Goal: Book appointment/travel/reservation

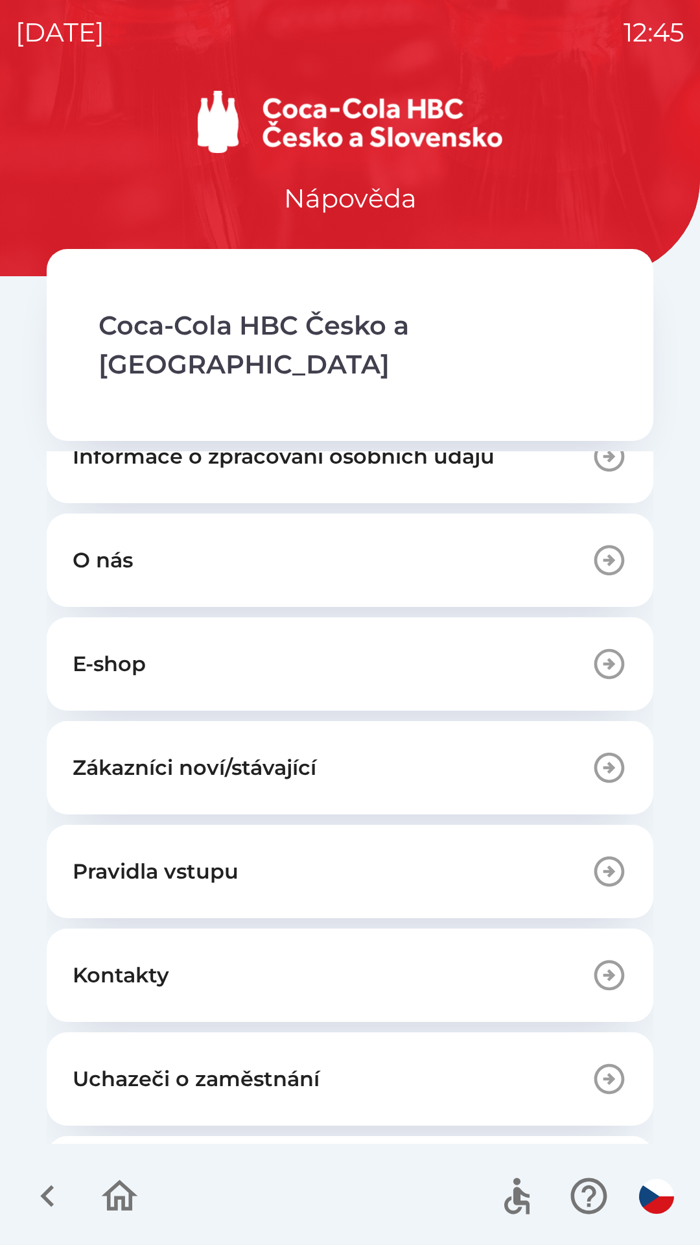
scroll to position [88, 0]
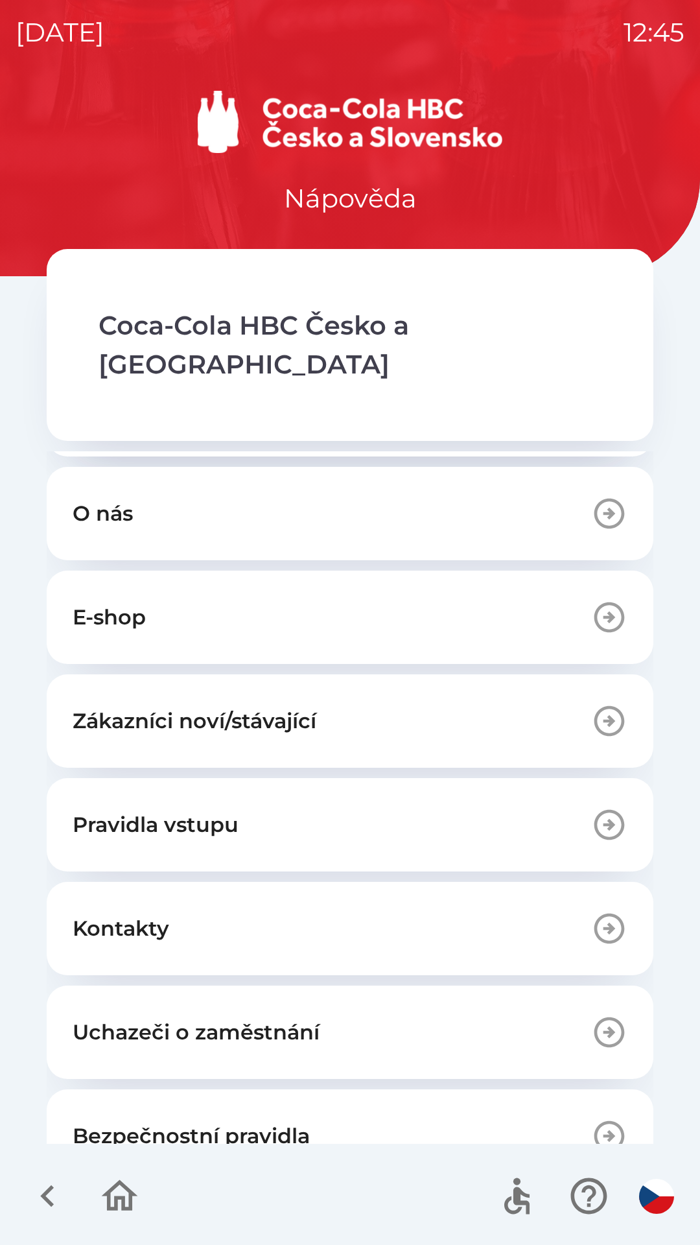
click at [514, 994] on button "Uchazeči o zaměstnání" at bounding box center [350, 1032] width 607 height 93
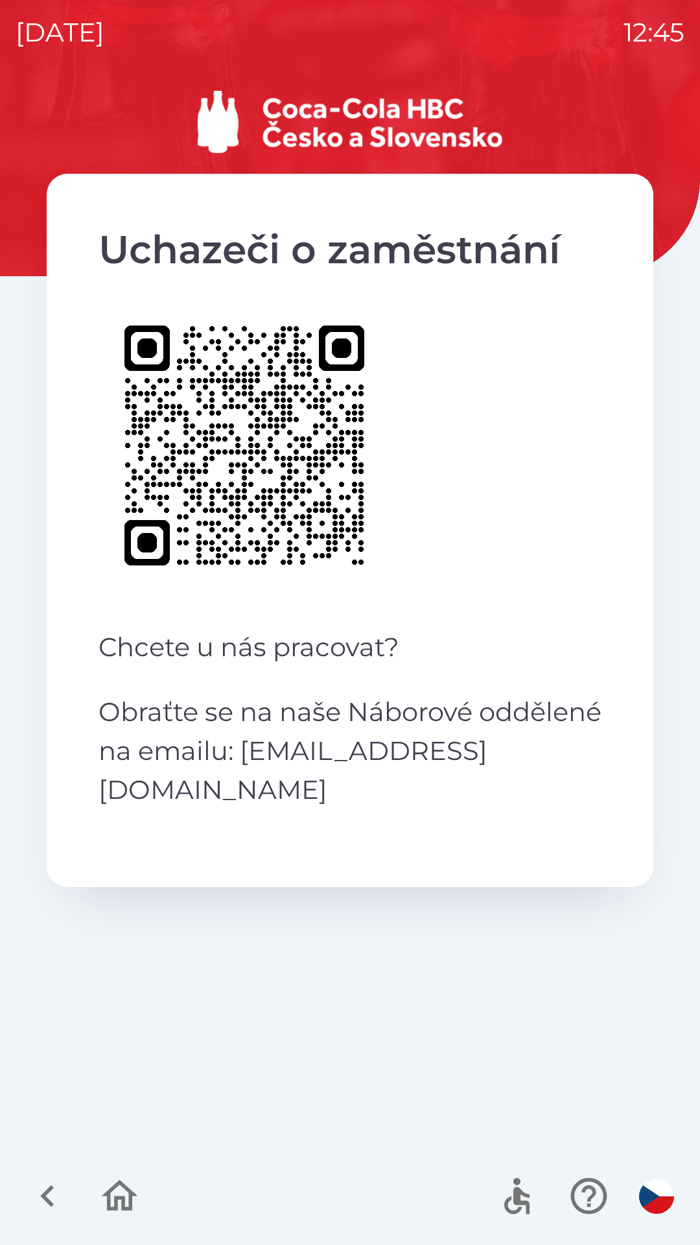
click at [60, 1192] on icon "button" at bounding box center [47, 1195] width 43 height 43
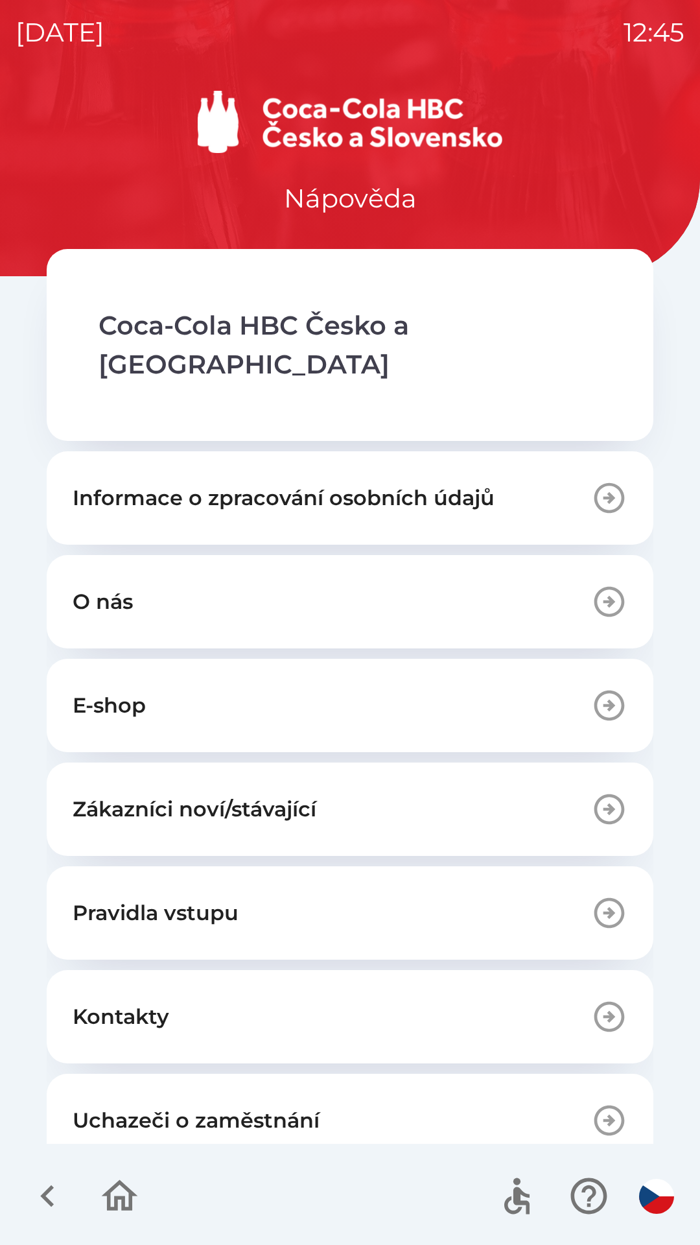
click at [604, 1102] on icon "button" at bounding box center [609, 1120] width 36 height 36
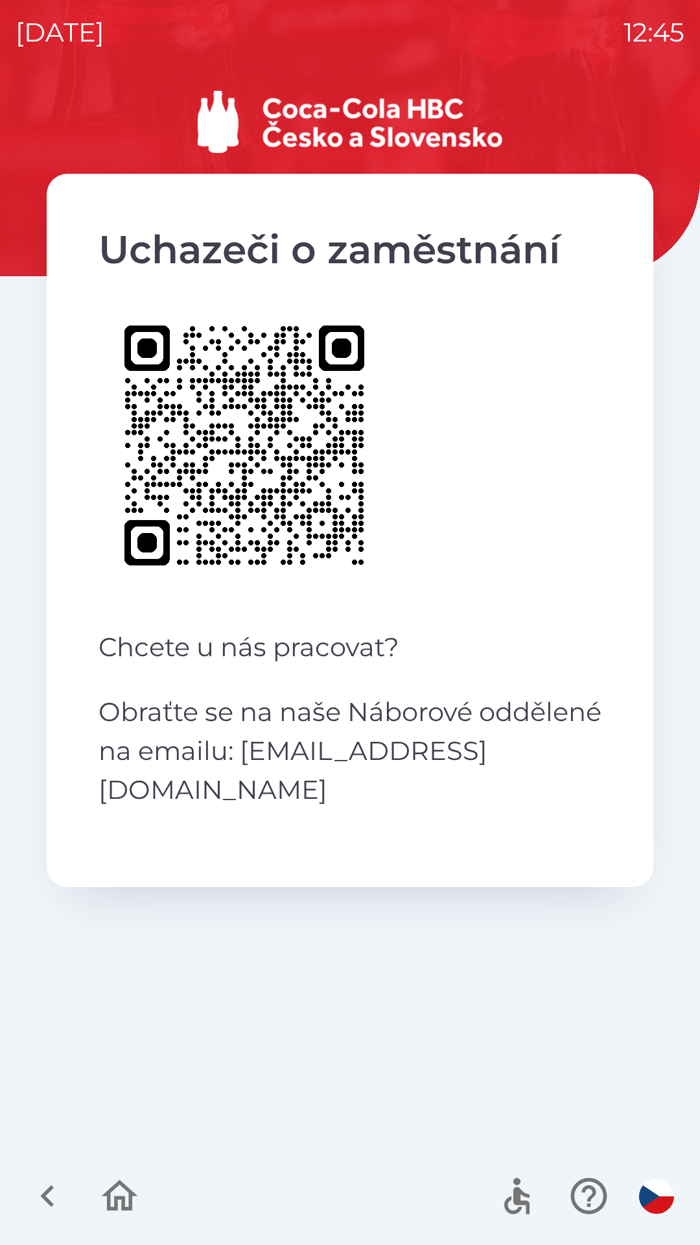
click at [126, 1194] on icon "button" at bounding box center [119, 1195] width 43 height 43
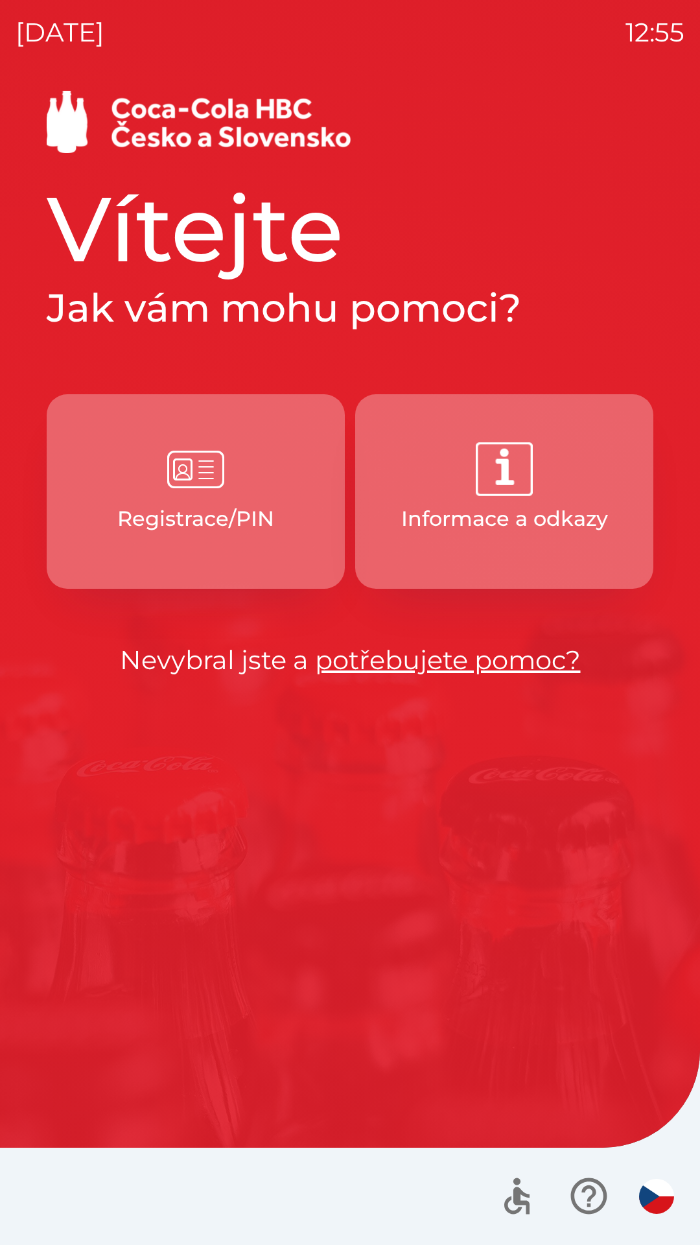
click at [219, 524] on p "Registrace/PIN" at bounding box center [195, 518] width 157 height 31
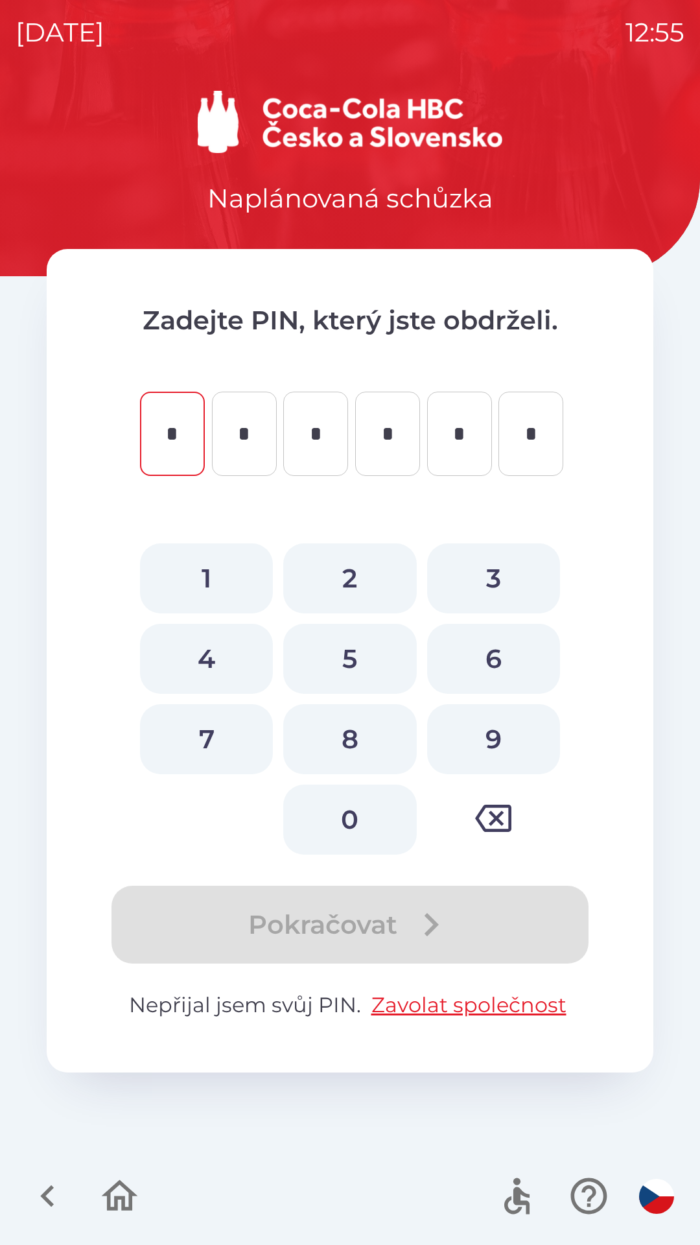
click at [205, 584] on button "1" at bounding box center [206, 578] width 133 height 70
type input "*"
click at [488, 663] on button "6" at bounding box center [493, 659] width 133 height 70
type input "*"
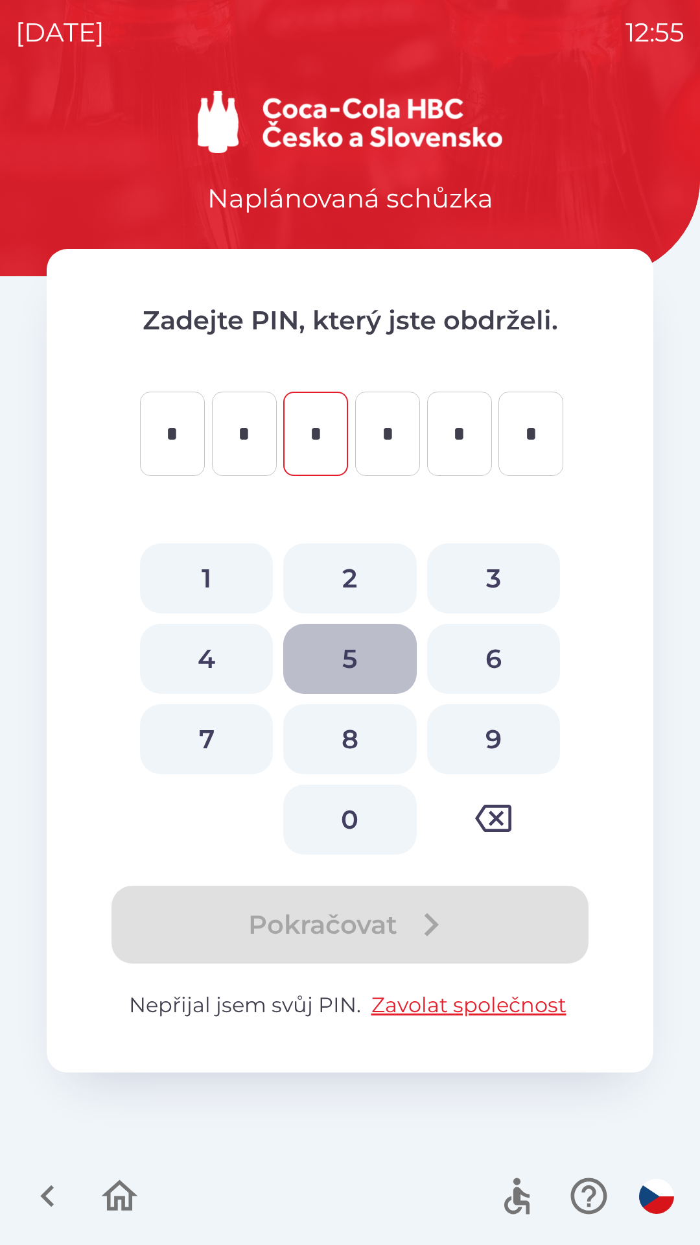
click at [353, 659] on button "5" at bounding box center [349, 659] width 133 height 70
type input "*"
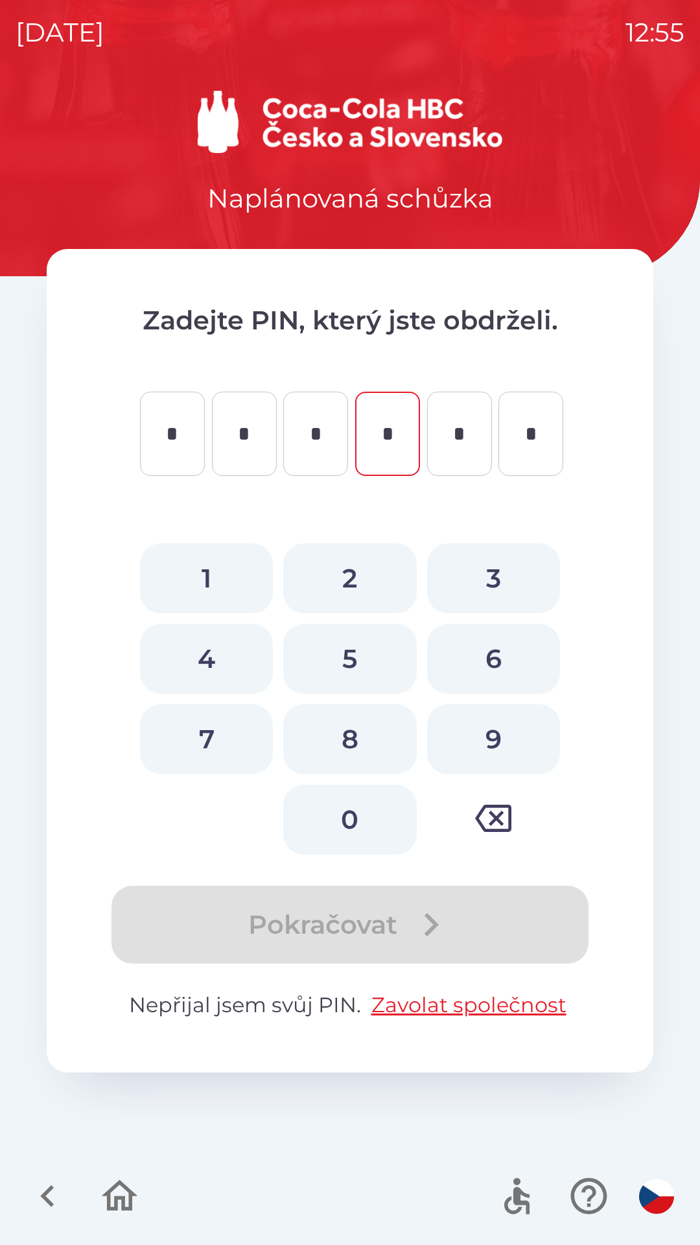
click at [496, 740] on button "9" at bounding box center [493, 739] width 133 height 70
type input "*"
click at [359, 652] on button "5" at bounding box center [349, 659] width 133 height 70
type input "*"
click at [483, 649] on button "6" at bounding box center [493, 659] width 133 height 70
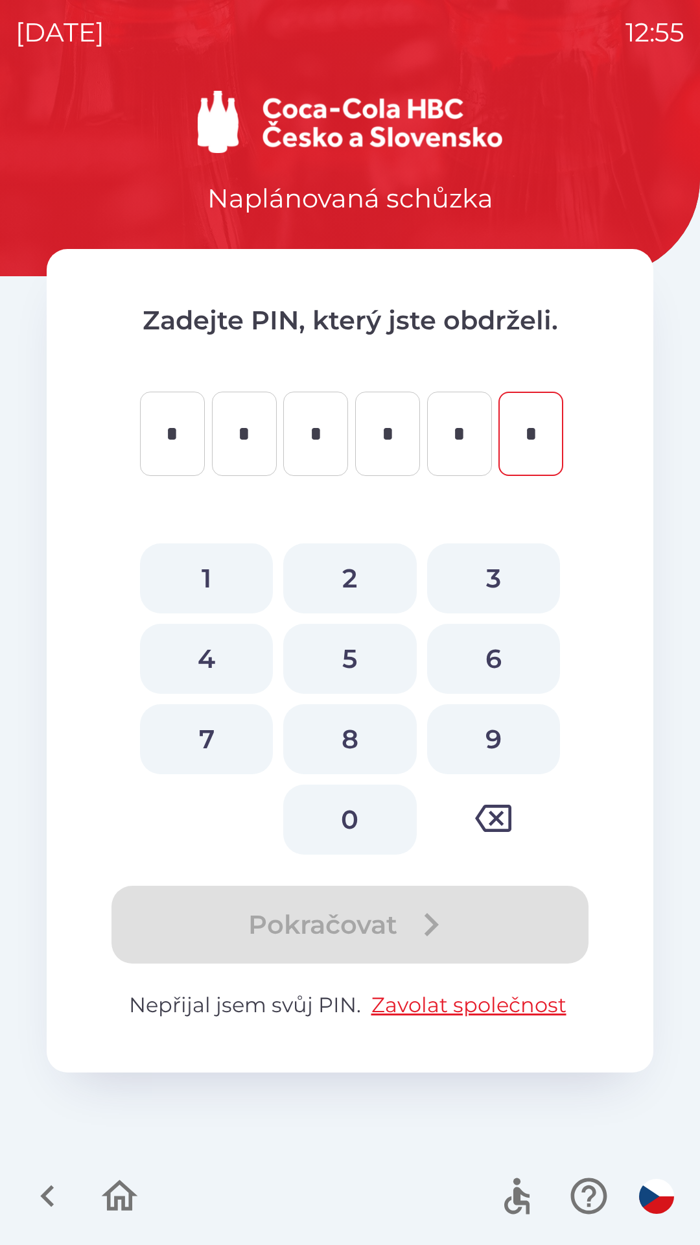
type input "*"
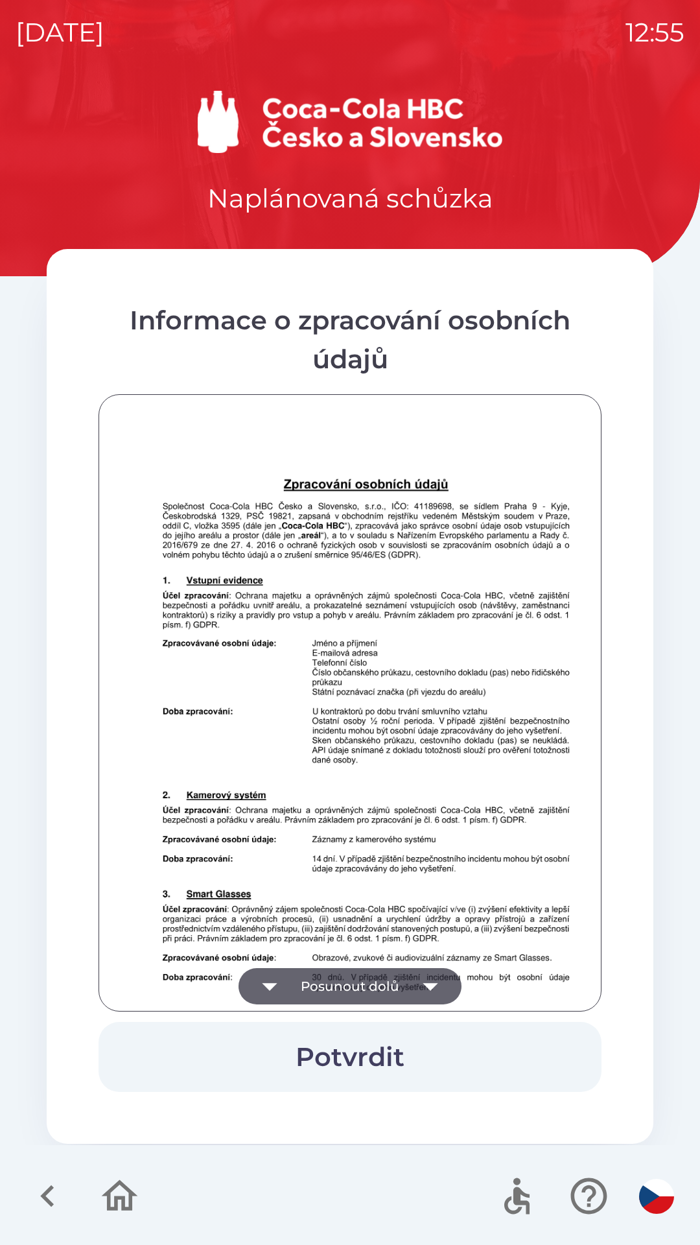
click at [423, 988] on icon "button" at bounding box center [430, 986] width 36 height 36
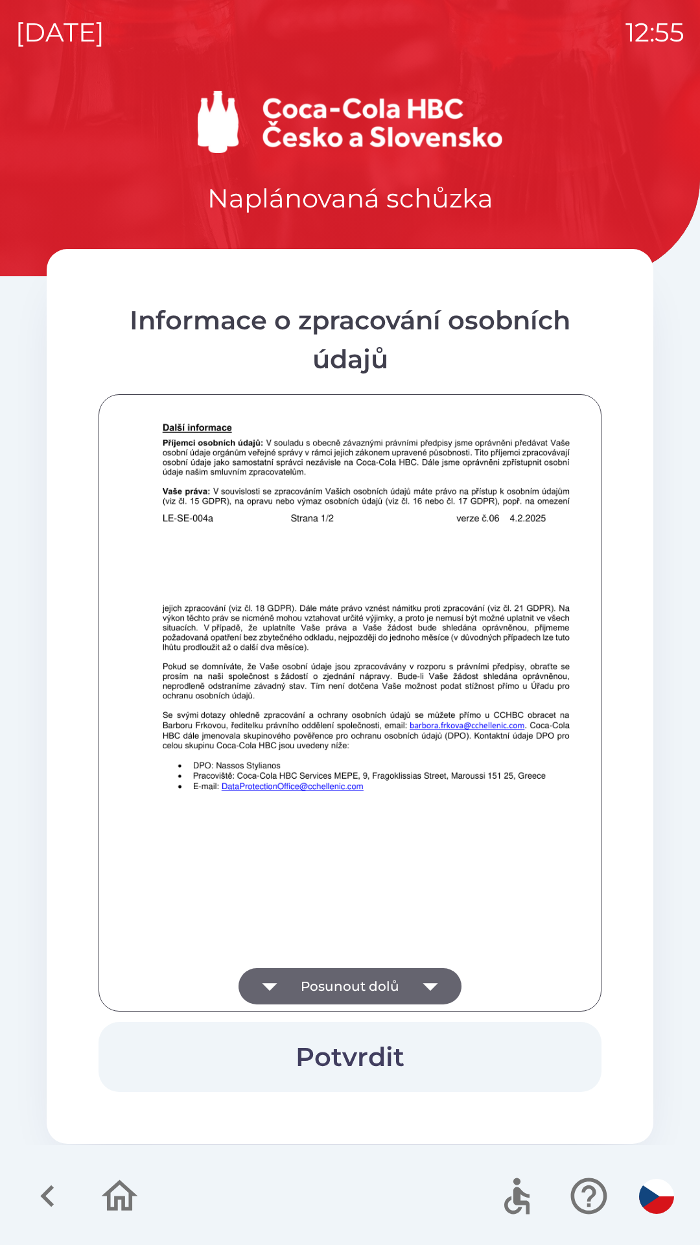
click at [431, 973] on icon "button" at bounding box center [430, 986] width 36 height 36
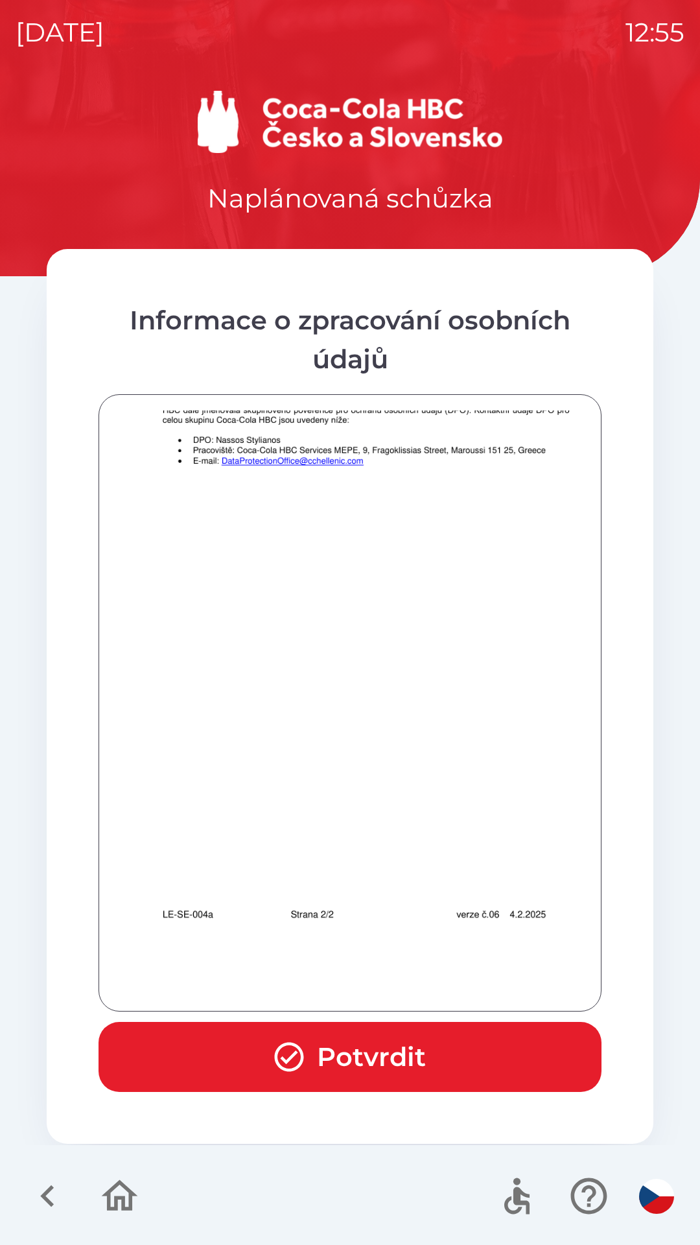
click at [431, 987] on div at bounding box center [350, 703] width 471 height 585
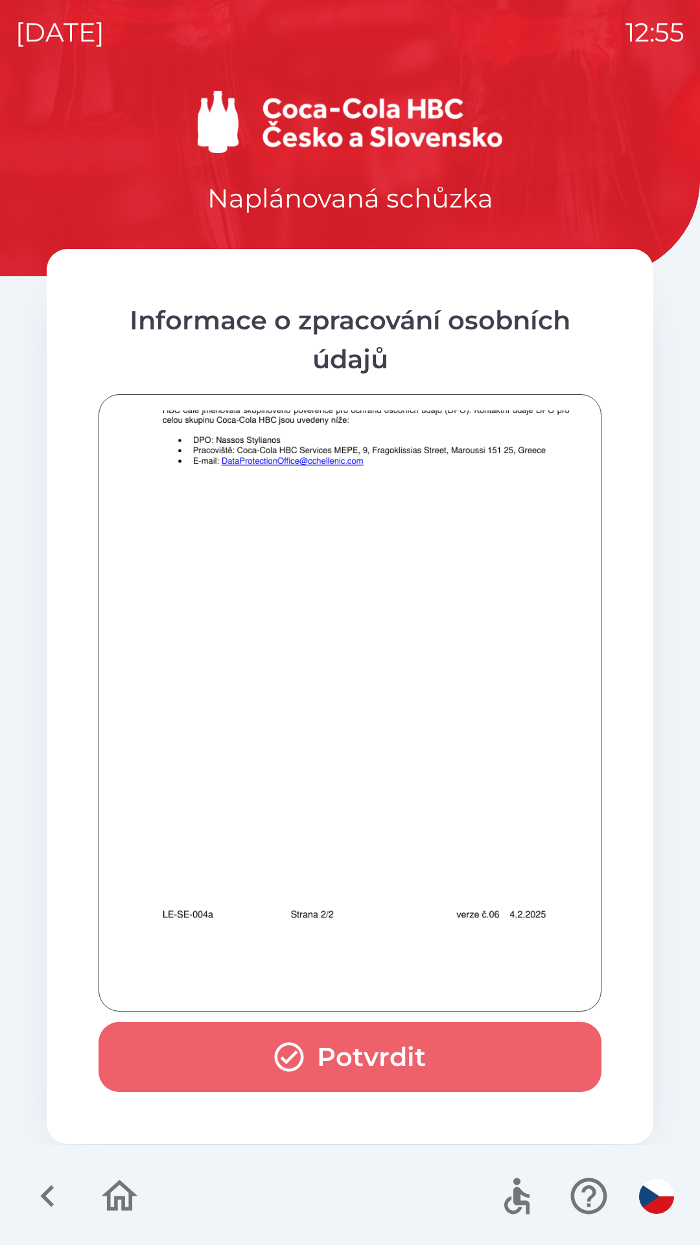
click at [460, 1054] on button "Potvrdit" at bounding box center [350, 1057] width 503 height 70
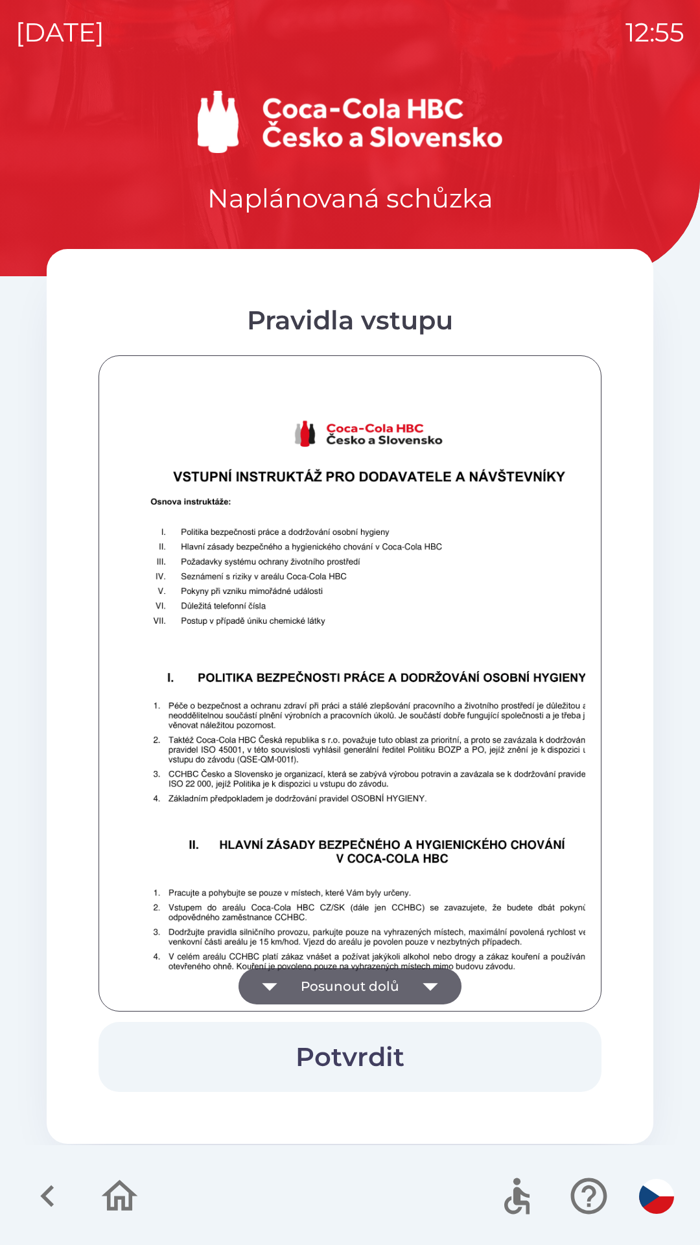
click at [389, 982] on button "Posunout dolů" at bounding box center [350, 986] width 223 height 36
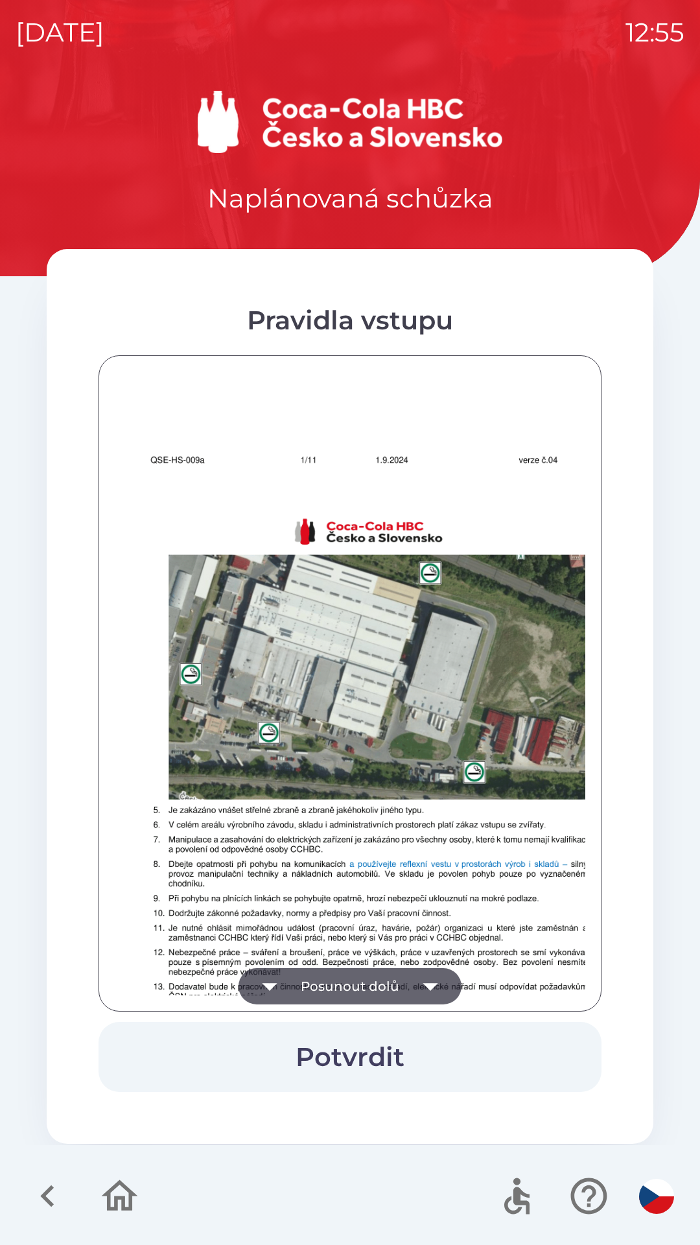
click at [395, 980] on button "Posunout dolů" at bounding box center [350, 986] width 223 height 36
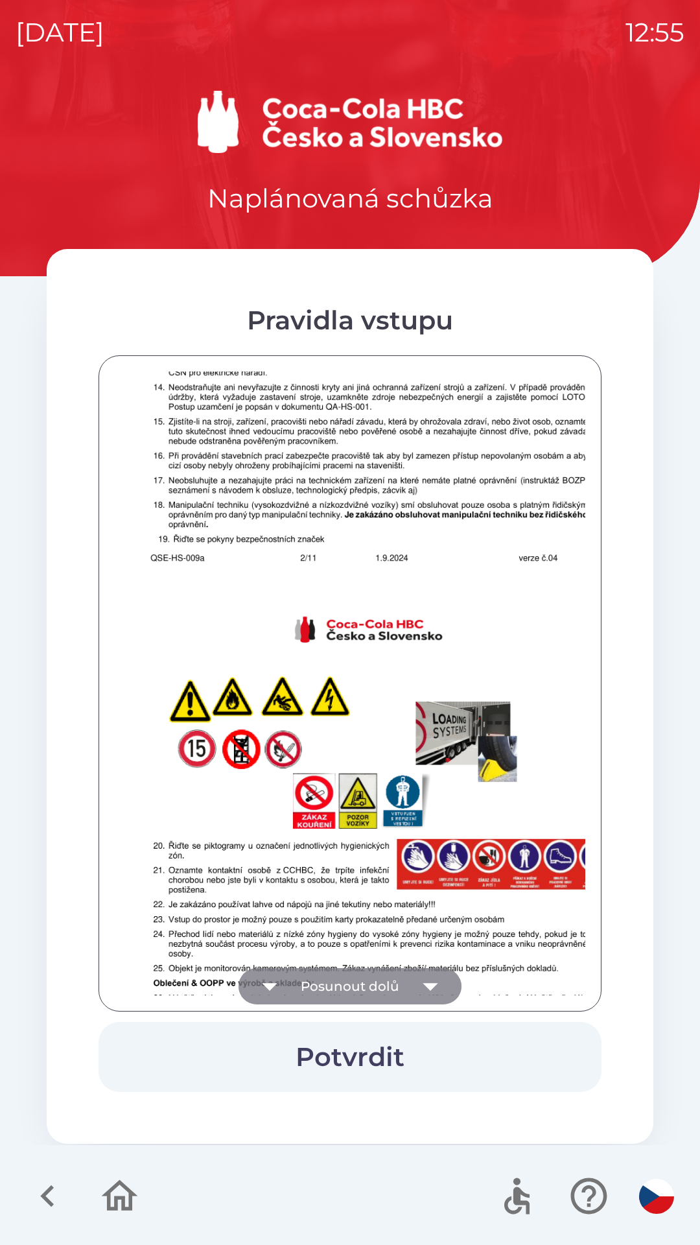
click at [395, 977] on button "Posunout dolů" at bounding box center [350, 986] width 223 height 36
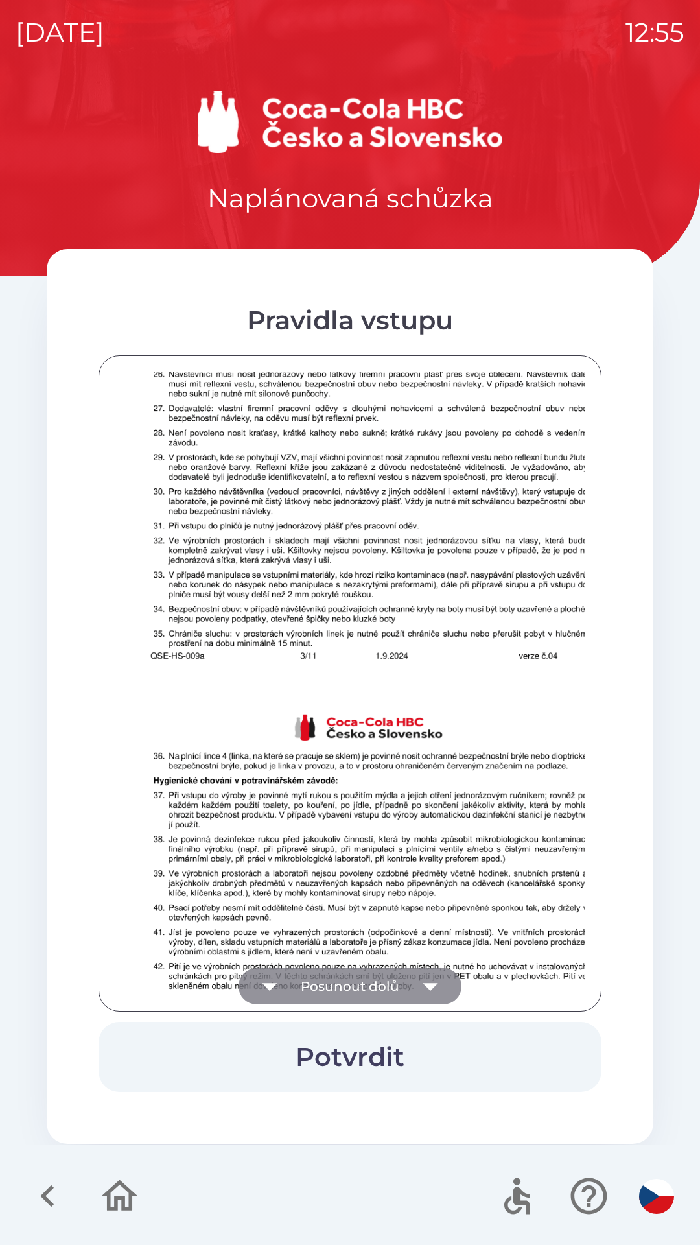
click at [394, 977] on button "Posunout dolů" at bounding box center [350, 986] width 223 height 36
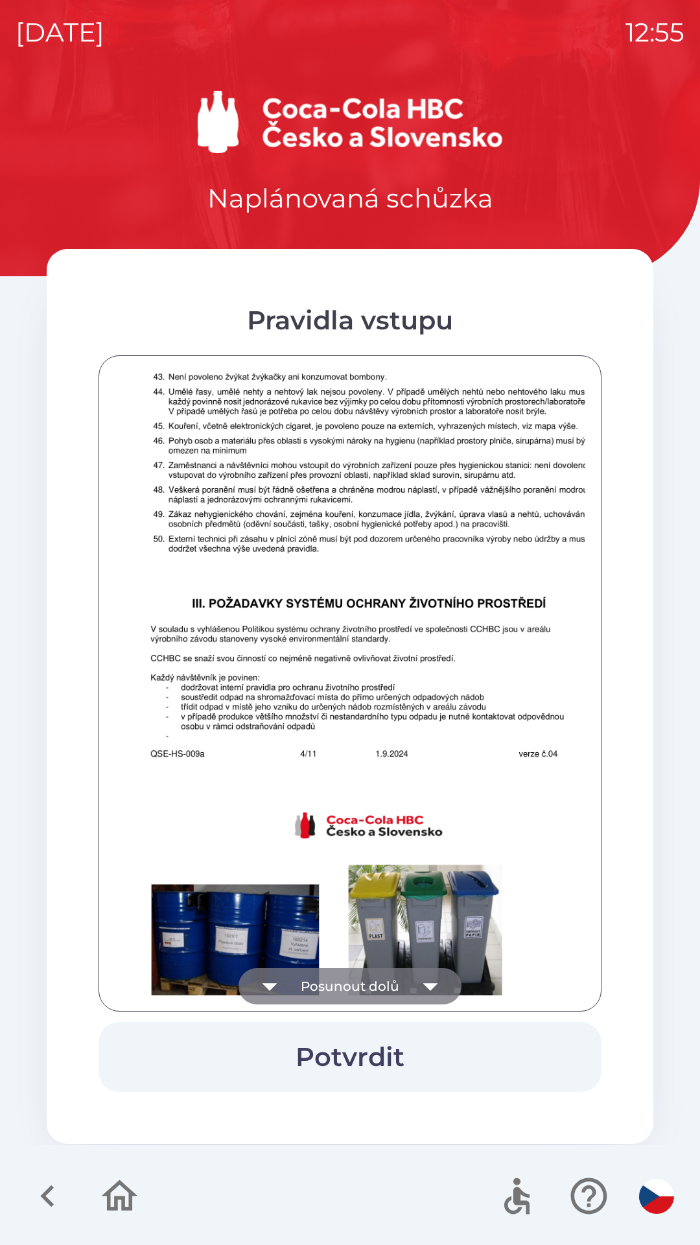
click at [393, 977] on button "Posunout dolů" at bounding box center [350, 986] width 223 height 36
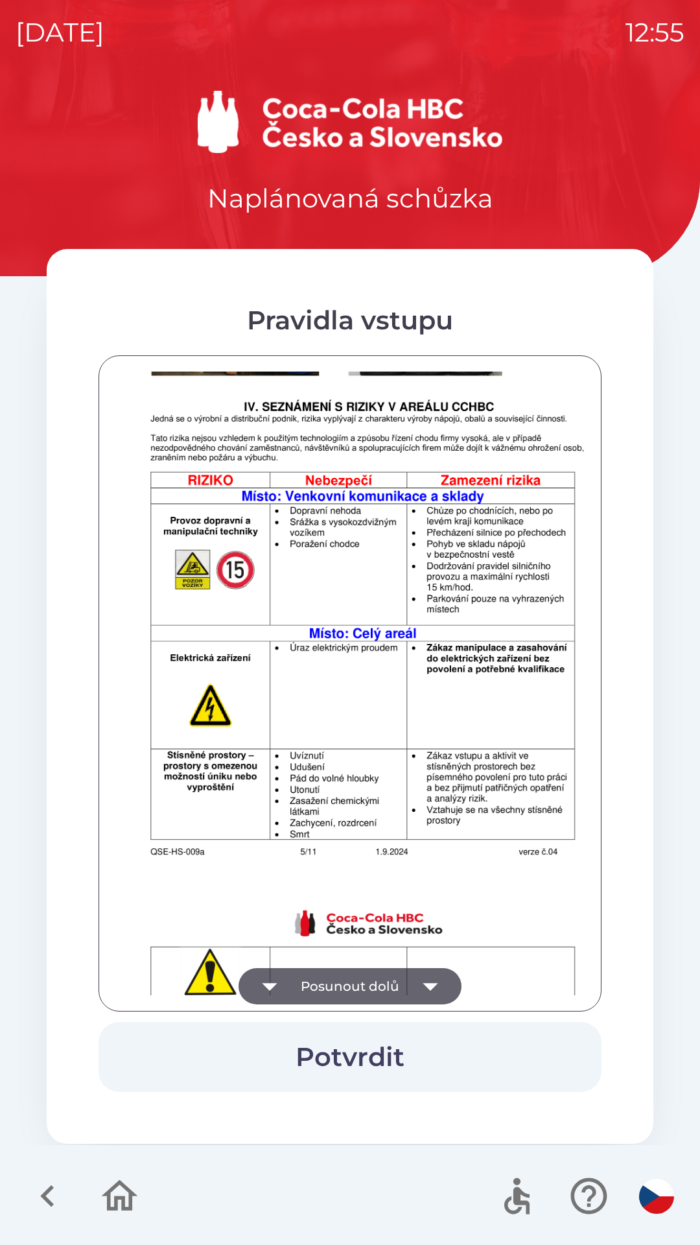
click at [395, 975] on button "Posunout dolů" at bounding box center [350, 986] width 223 height 36
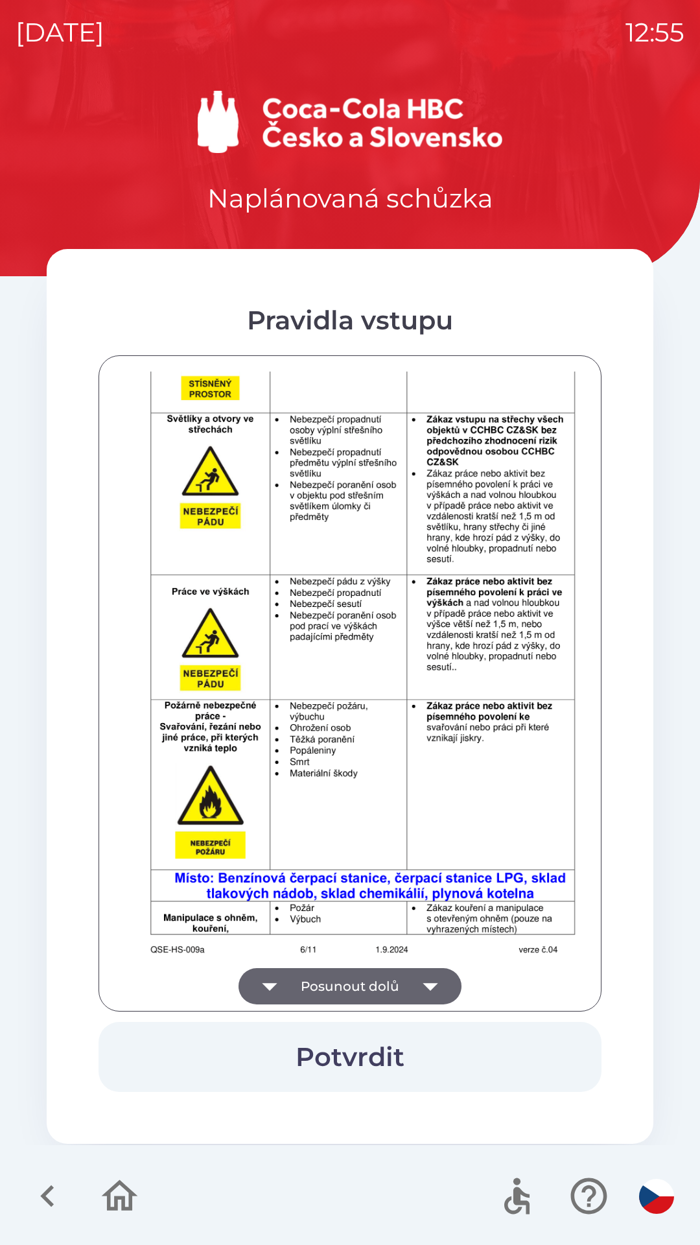
click at [392, 975] on button "Posunout dolů" at bounding box center [350, 986] width 223 height 36
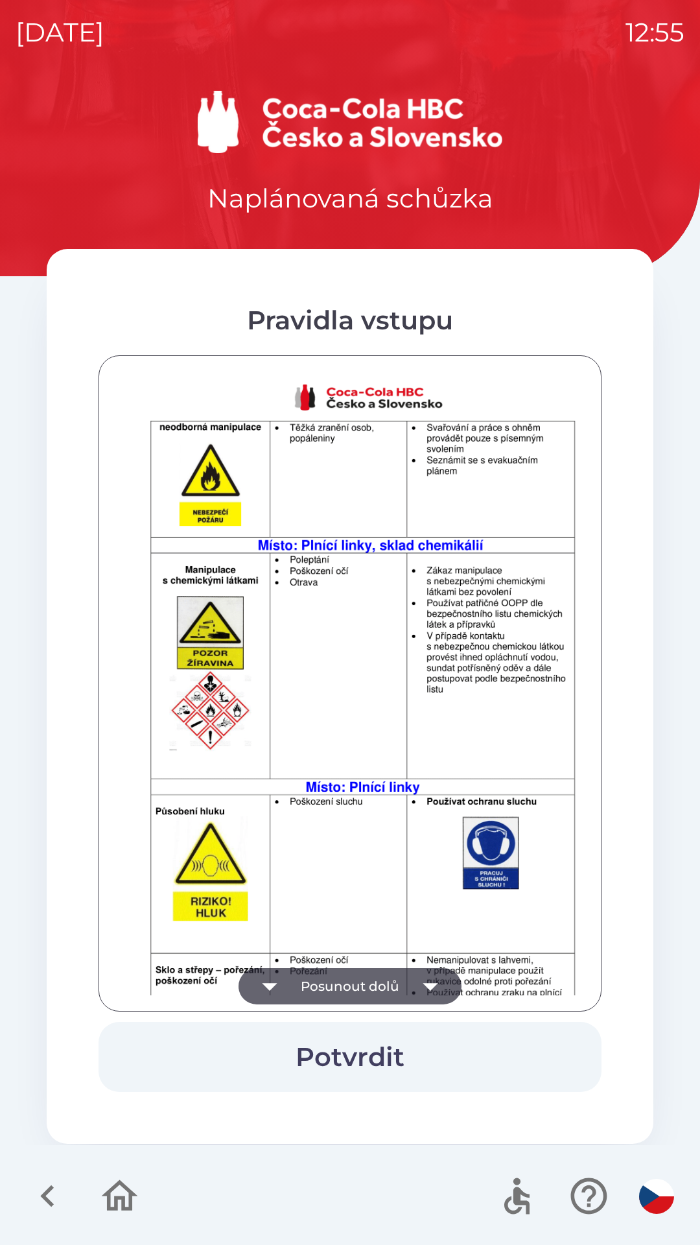
click at [393, 976] on button "Posunout dolů" at bounding box center [350, 986] width 223 height 36
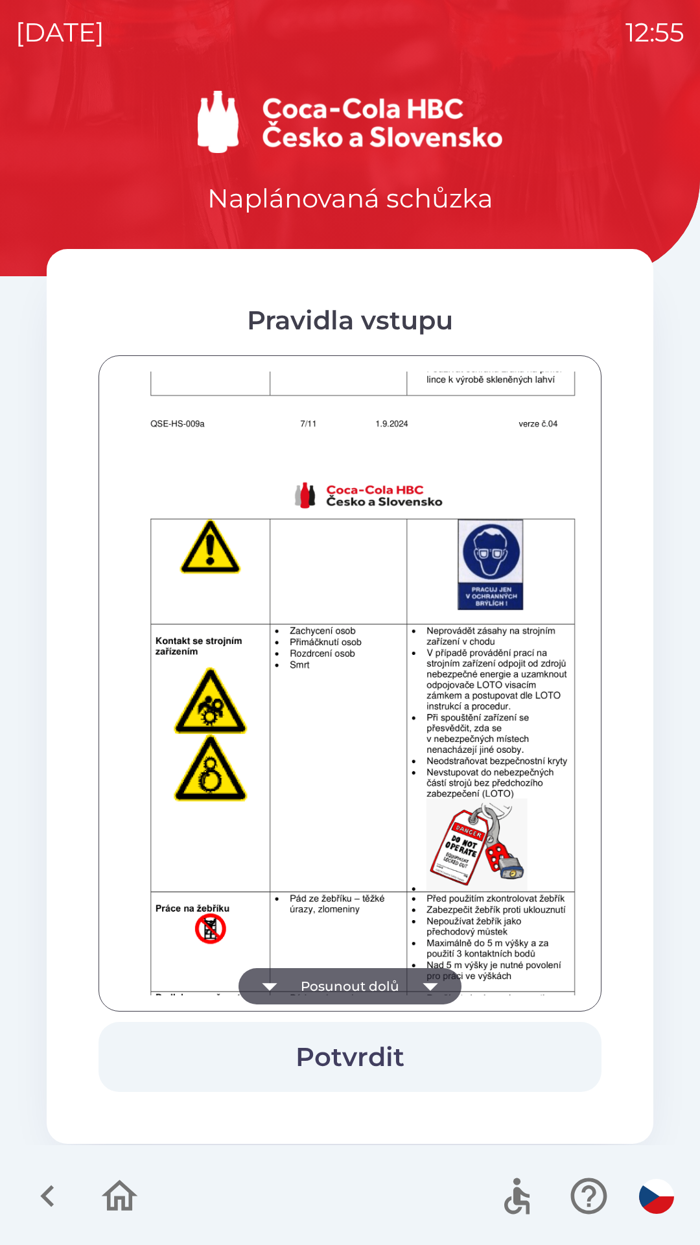
click at [394, 976] on button "Posunout dolů" at bounding box center [350, 986] width 223 height 36
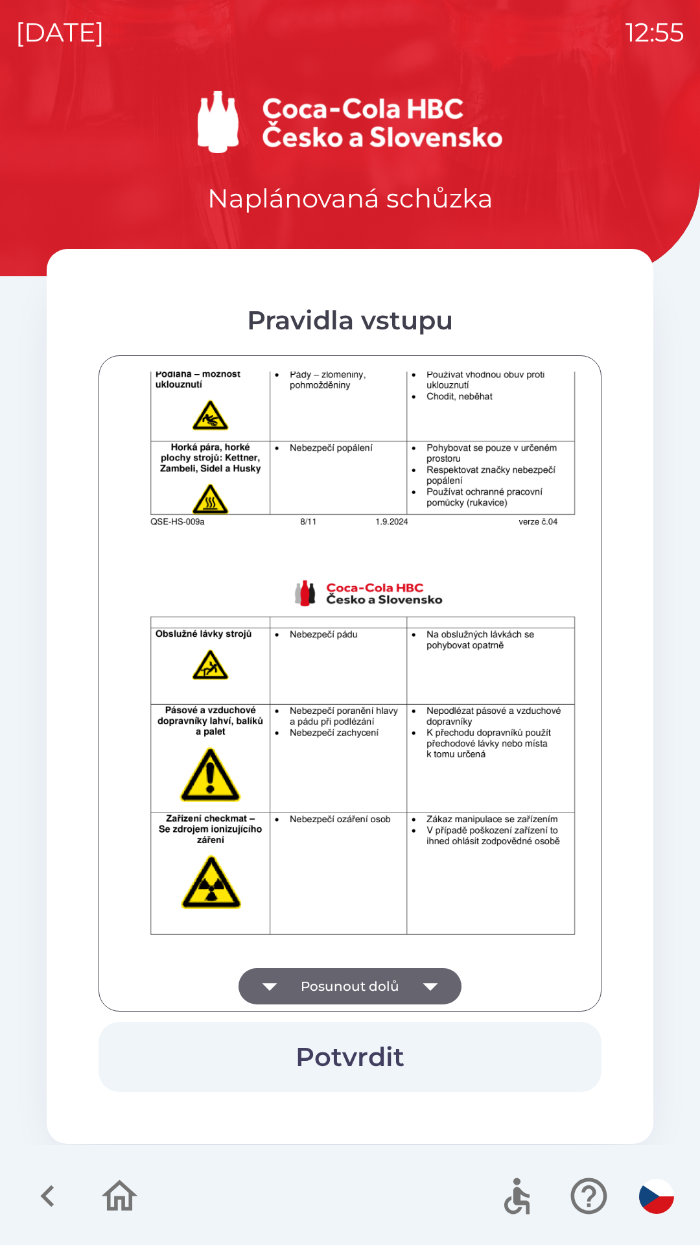
click at [394, 975] on button "Posunout dolů" at bounding box center [350, 986] width 223 height 36
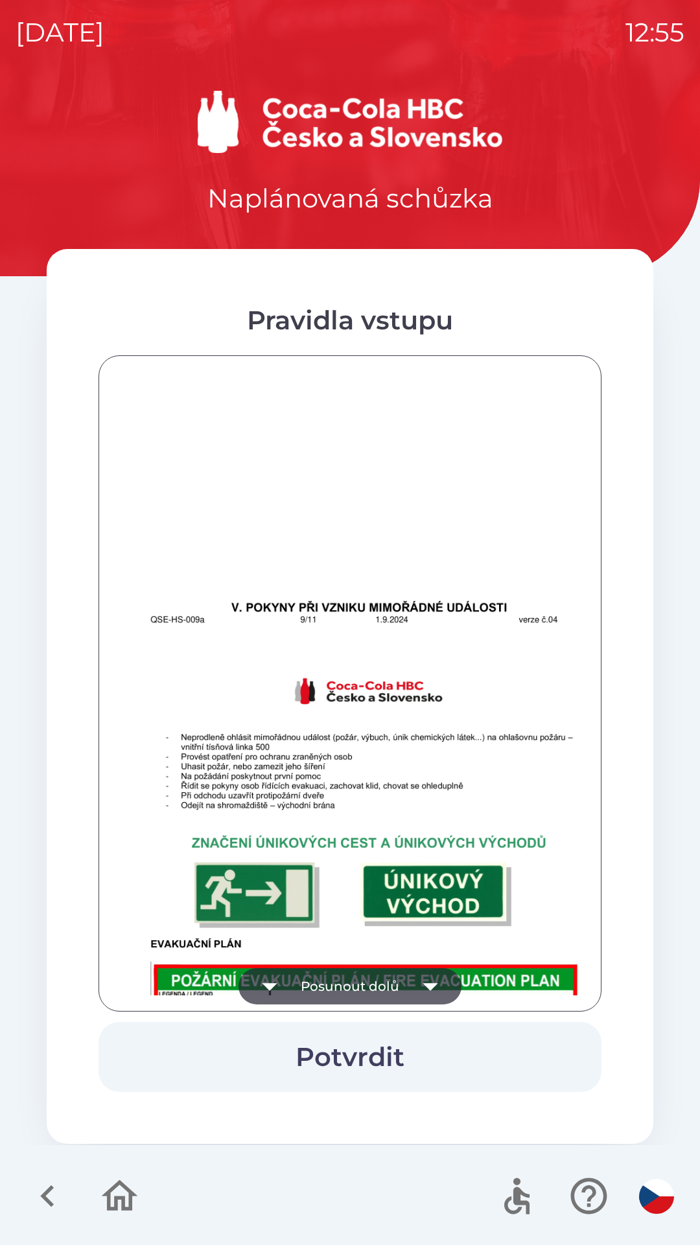
click at [392, 977] on button "Posunout dolů" at bounding box center [350, 986] width 223 height 36
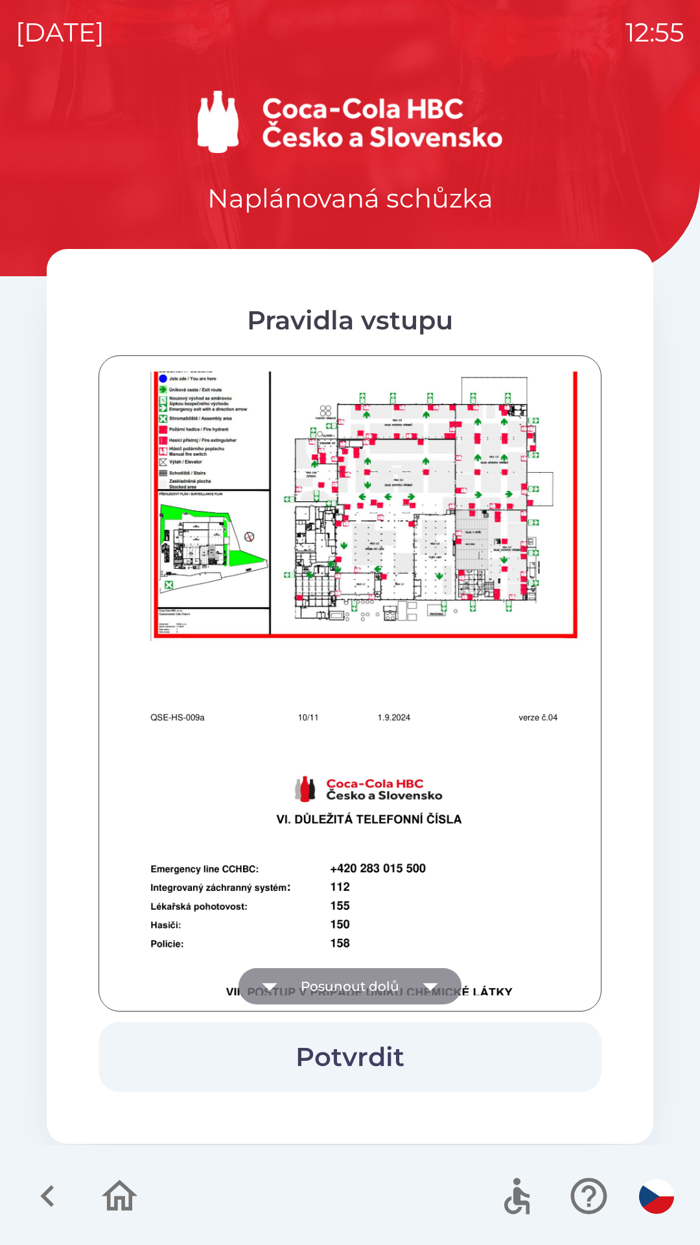
click at [391, 973] on button "Posunout dolů" at bounding box center [350, 986] width 223 height 36
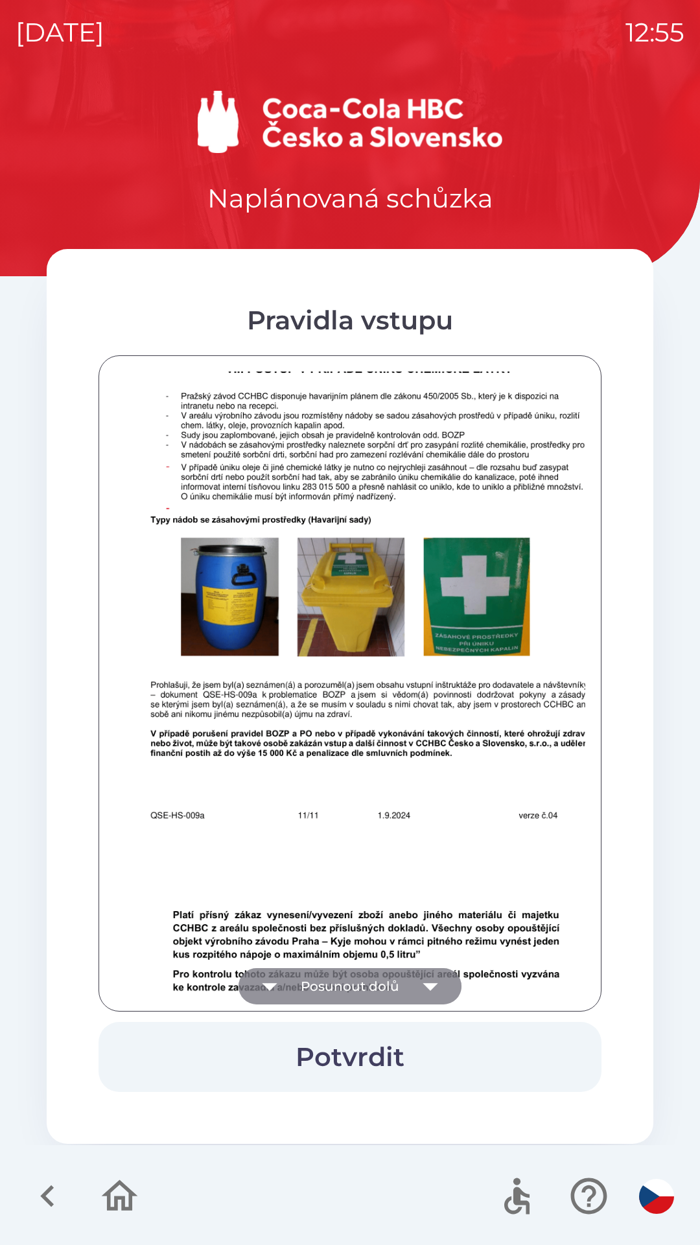
click at [383, 977] on button "Posunout dolů" at bounding box center [350, 986] width 223 height 36
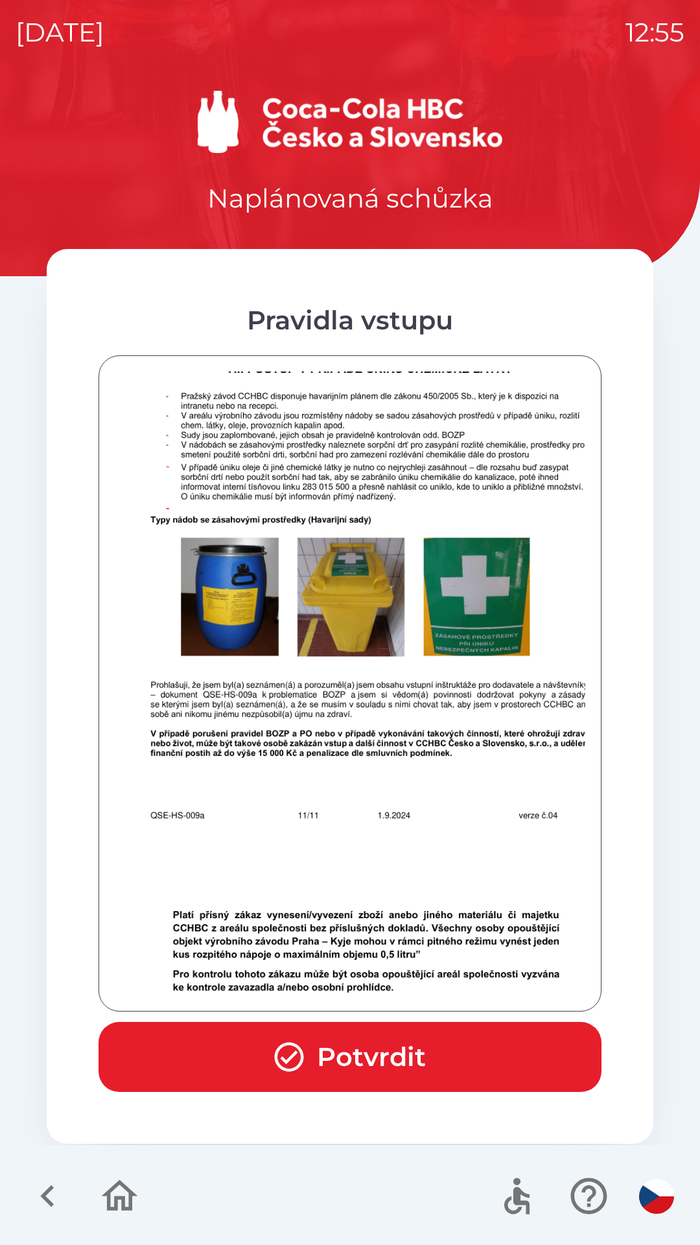
scroll to position [8029, 0]
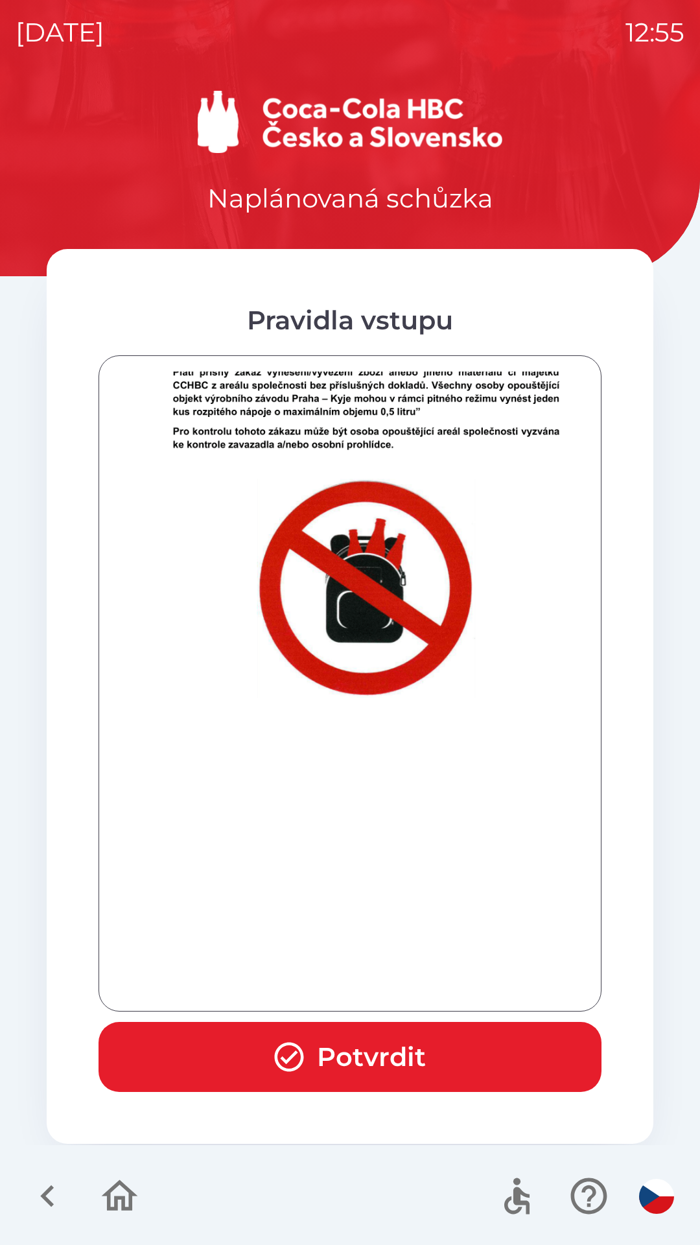
click at [383, 976] on div at bounding box center [350, 684] width 471 height 624
click at [383, 974] on div at bounding box center [350, 684] width 471 height 624
click at [416, 1041] on button "Potvrdit" at bounding box center [350, 1057] width 503 height 70
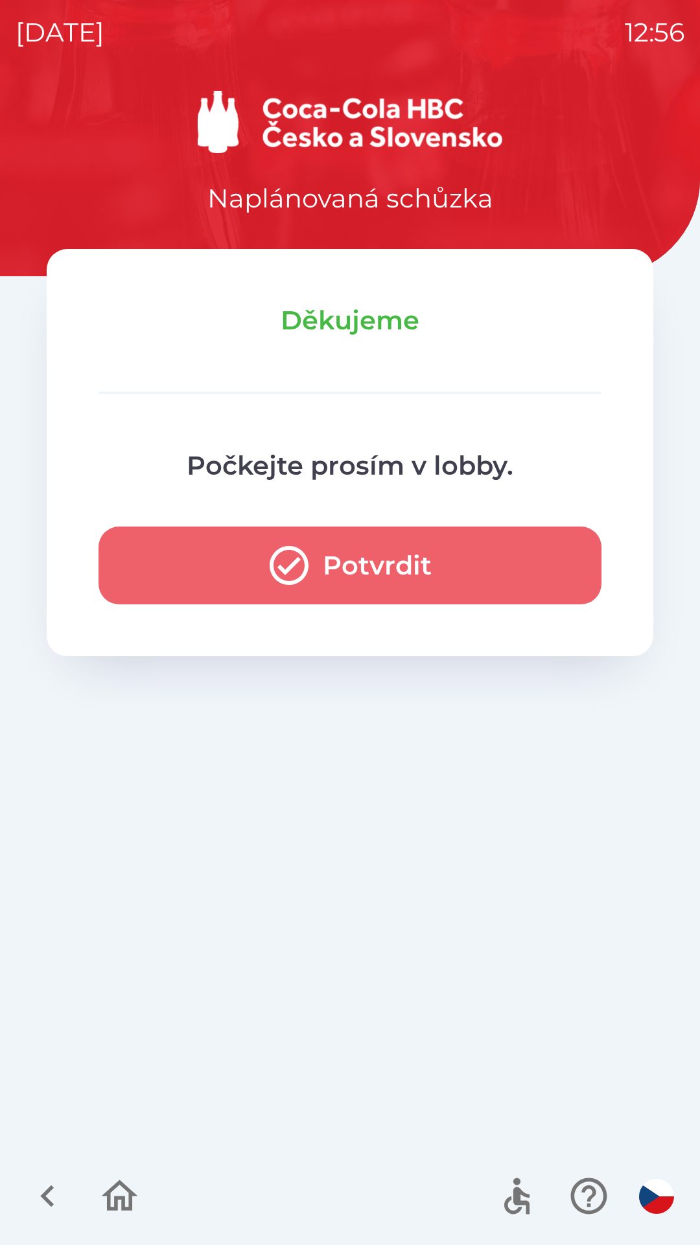
click at [326, 583] on button "Potvrdit" at bounding box center [350, 566] width 503 height 78
